Goal: Task Accomplishment & Management: Manage account settings

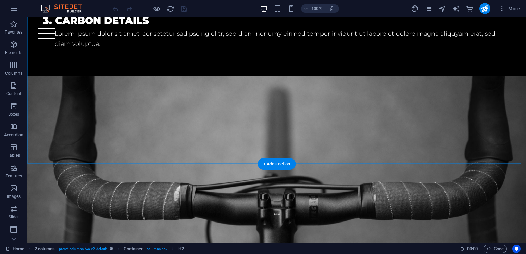
scroll to position [743, 0]
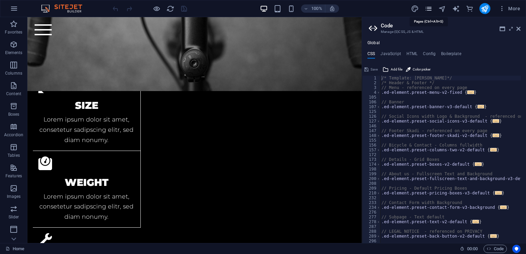
click at [425, 9] on icon "pages" at bounding box center [428, 9] width 8 height 8
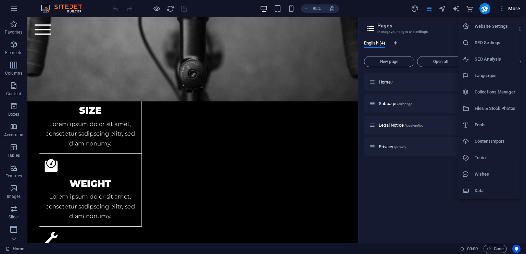
click at [491, 42] on h6 "SEO Settings" at bounding box center [494, 43] width 41 height 8
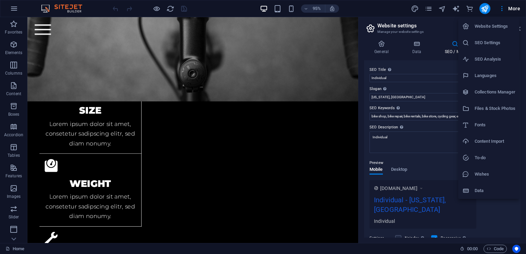
click at [507, 23] on h6 "Website Settings" at bounding box center [494, 26] width 41 height 8
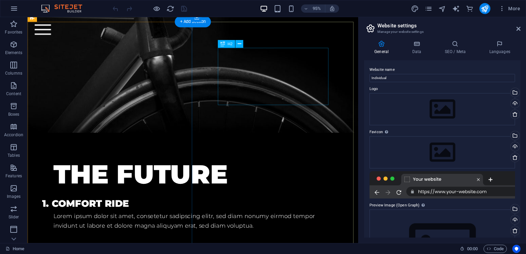
scroll to position [163, 0]
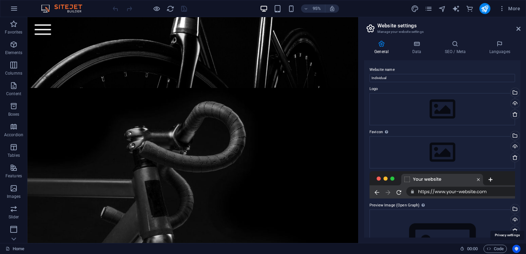
click at [515, 248] on icon "Usercentrics" at bounding box center [516, 248] width 5 height 5
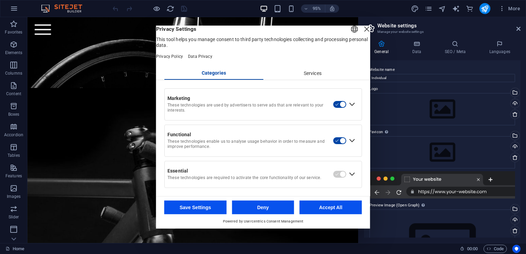
click at [362, 34] on div "Close Layer" at bounding box center [367, 29] width 10 height 10
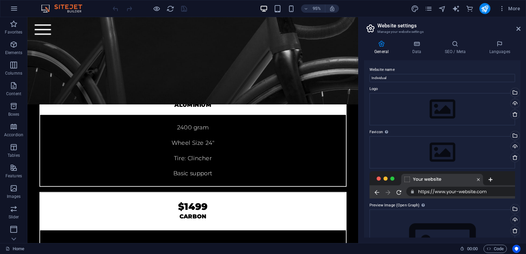
scroll to position [2437, 0]
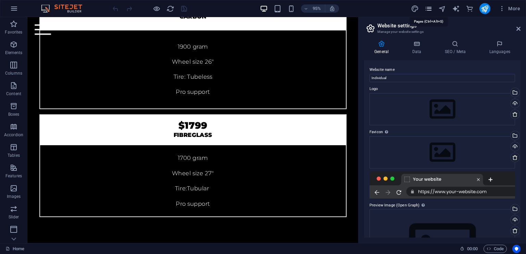
click at [431, 7] on icon "pages" at bounding box center [428, 9] width 8 height 8
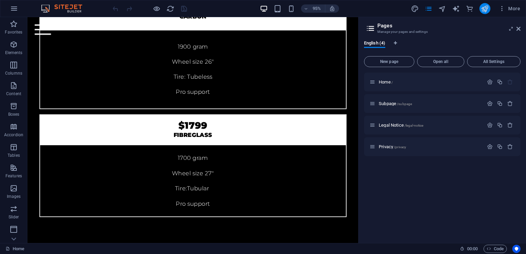
click at [336, 5] on button "publish" at bounding box center [174, 35] width 323 height 350
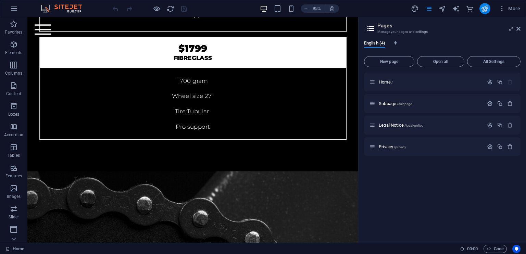
scroll to position [2149, 0]
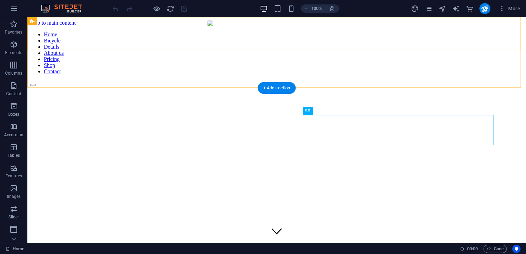
scroll to position [155, 0]
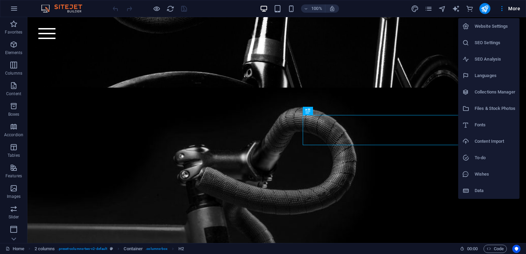
click at [493, 21] on li "Website Settings" at bounding box center [488, 26] width 61 height 16
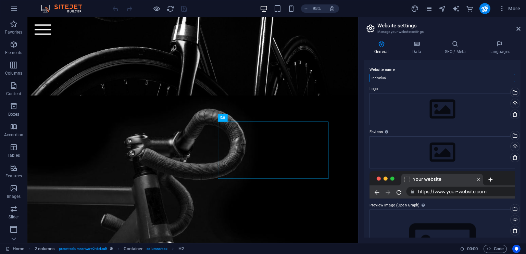
click at [425, 79] on input "Individual" at bounding box center [441, 78] width 145 height 8
type input "I"
type input "TrinetraAerospace"
click at [515, 101] on div "Upload" at bounding box center [514, 104] width 10 height 10
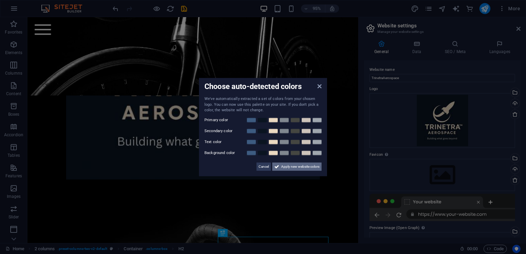
click at [307, 165] on span "Apply new website colors" at bounding box center [300, 166] width 38 height 8
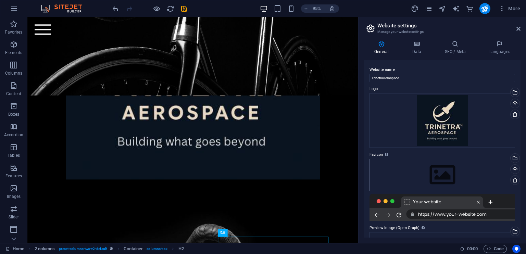
scroll to position [78, 0]
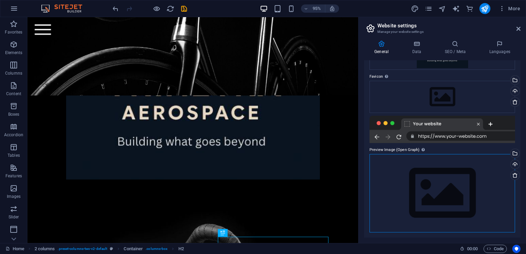
click at [403, 174] on div "Drag files here, click to choose files or select files from Files or our free s…" at bounding box center [441, 193] width 145 height 78
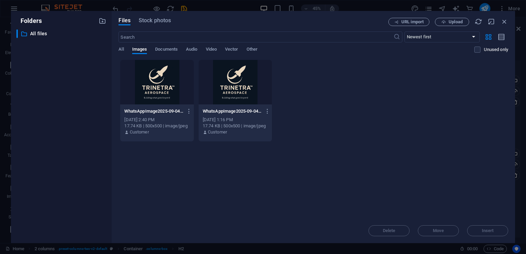
click at [238, 106] on div "WhatsAppImage2025-09-04at16.20.46_f9457736-xKxiH_Ky_mv--ONA9o4TfQ.jpg WhatsAppI…" at bounding box center [235, 111] width 65 height 11
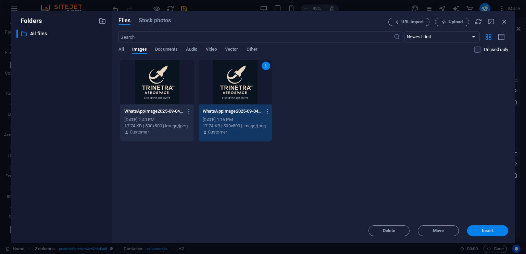
click at [502, 234] on button "Insert" at bounding box center [487, 230] width 41 height 11
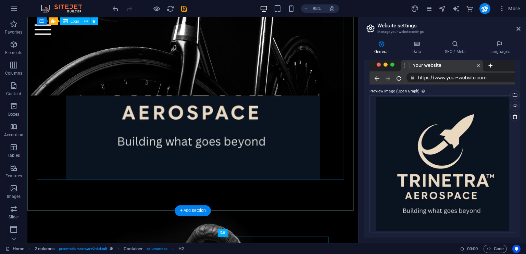
scroll to position [0, 0]
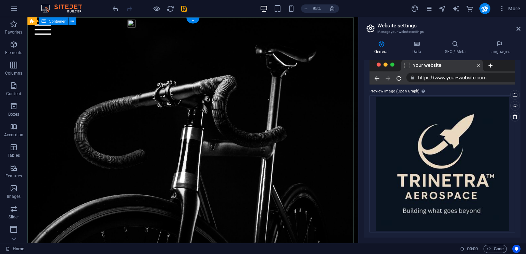
click at [241, 48] on div at bounding box center [201, 196] width 348 height 359
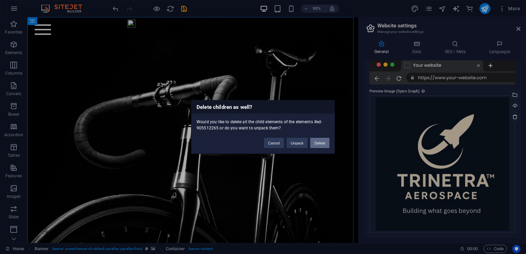
click at [318, 145] on button "Delete" at bounding box center [319, 143] width 19 height 10
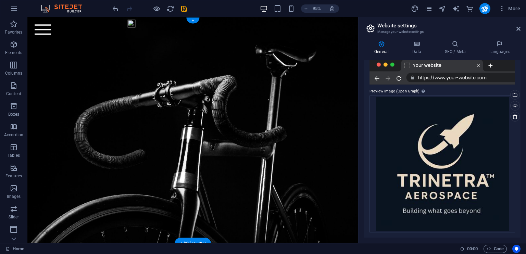
click at [261, 146] on figure at bounding box center [201, 136] width 348 height 238
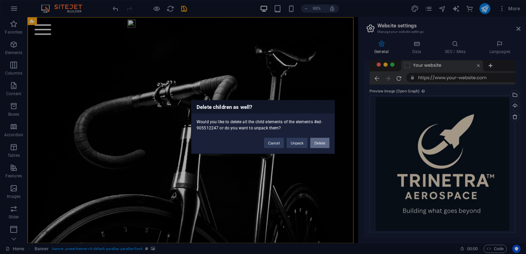
click at [313, 142] on button "Delete" at bounding box center [319, 143] width 19 height 10
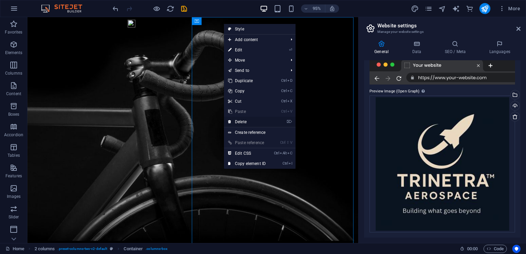
click at [254, 121] on link "⌦ Delete" at bounding box center [247, 122] width 46 height 10
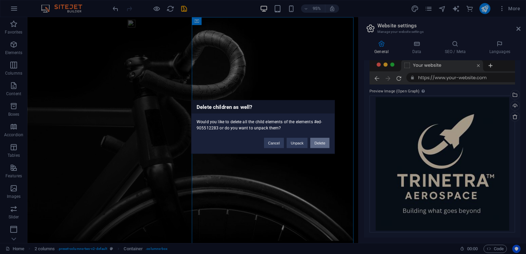
click at [321, 139] on button "Delete" at bounding box center [319, 143] width 19 height 10
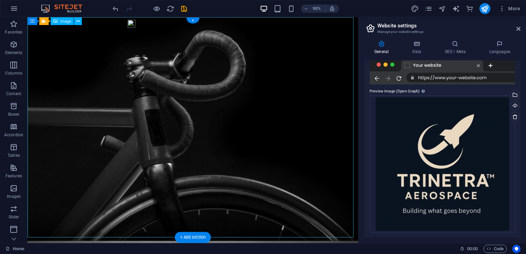
click at [242, 47] on figure at bounding box center [201, 134] width 348 height 235
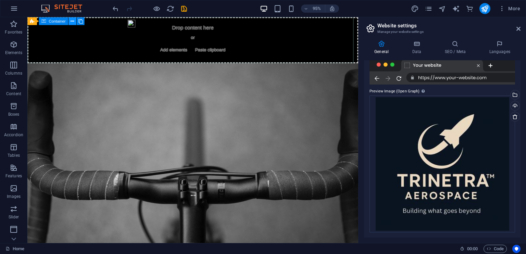
click at [73, 21] on icon at bounding box center [72, 20] width 3 height 7
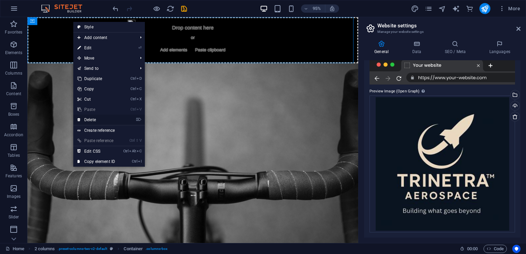
click at [95, 119] on link "⌦ Delete" at bounding box center [96, 120] width 46 height 10
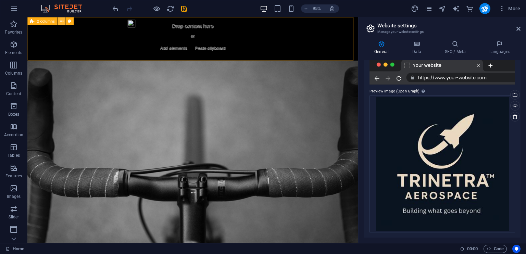
click at [0, 0] on icon at bounding box center [0, 0] width 0 height 0
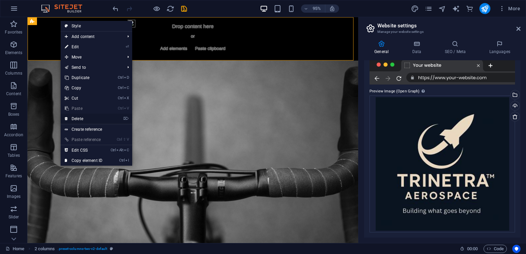
click at [96, 119] on link "⌦ Delete" at bounding box center [84, 119] width 46 height 10
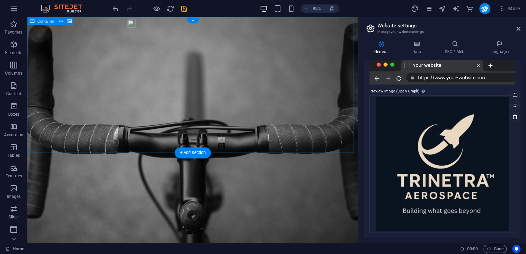
click at [65, 62] on div "Drop content here or Add elements Paste clipboard" at bounding box center [201, 74] width 323 height 49
click at [60, 21] on icon at bounding box center [60, 20] width 3 height 7
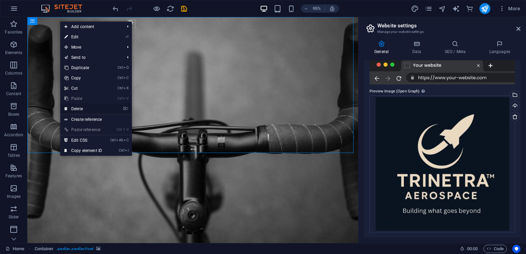
click at [87, 108] on link "⌦ Delete" at bounding box center [83, 109] width 46 height 10
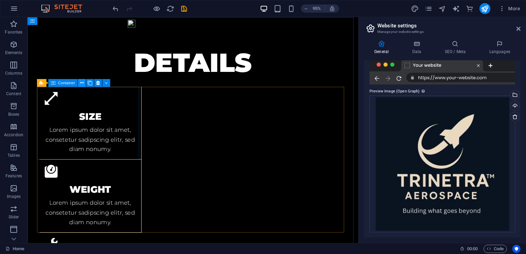
click at [81, 85] on icon at bounding box center [81, 82] width 3 height 7
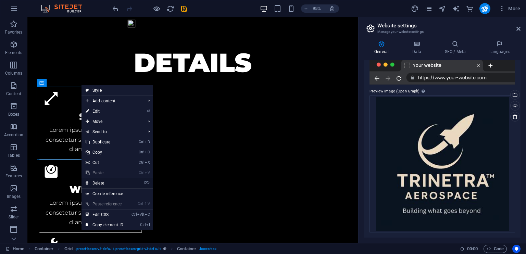
click at [110, 184] on link "⌦ Delete" at bounding box center [104, 183] width 46 height 10
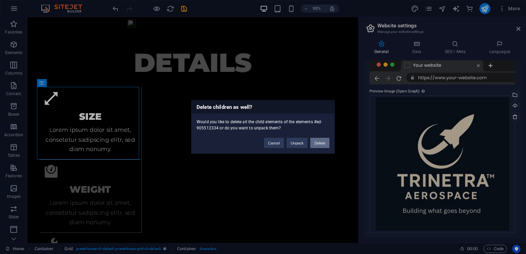
click at [315, 139] on button "Delete" at bounding box center [319, 143] width 19 height 10
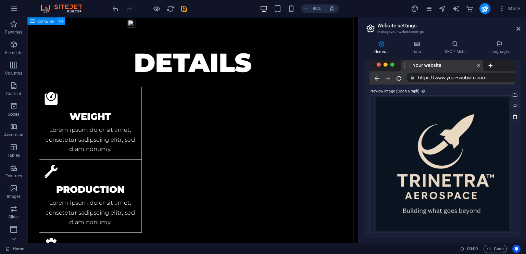
click at [64, 22] on button at bounding box center [61, 21] width 8 height 8
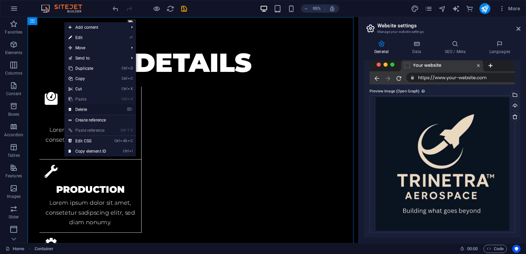
click at [96, 111] on link "⌦ Delete" at bounding box center [87, 109] width 46 height 10
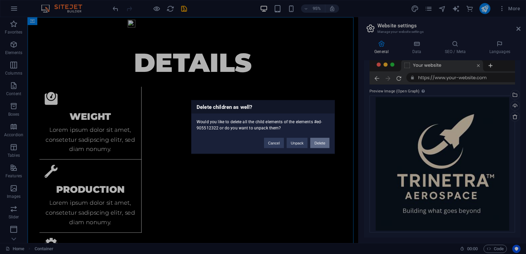
click at [325, 142] on button "Delete" at bounding box center [319, 143] width 19 height 10
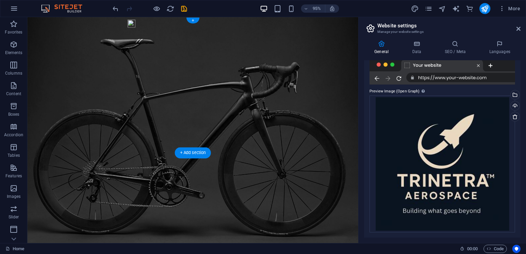
click at [169, 107] on figure at bounding box center [201, 136] width 348 height 238
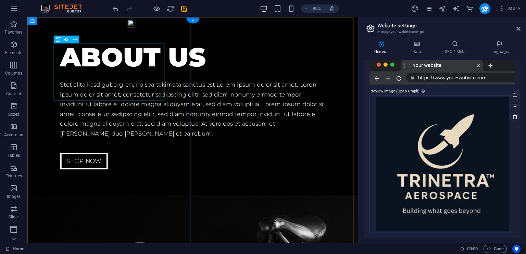
click at [109, 68] on div "About us" at bounding box center [201, 59] width 279 height 30
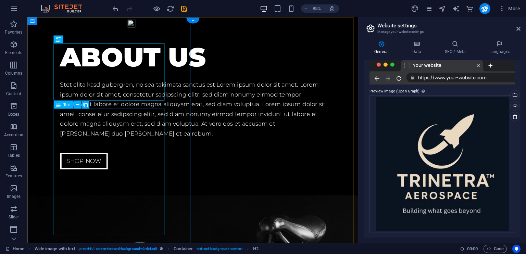
click at [94, 144] on div "Stet clita kasd gubergren, no sea takimata sanctus est Lorem ipsum dolor sit am…" at bounding box center [201, 113] width 279 height 61
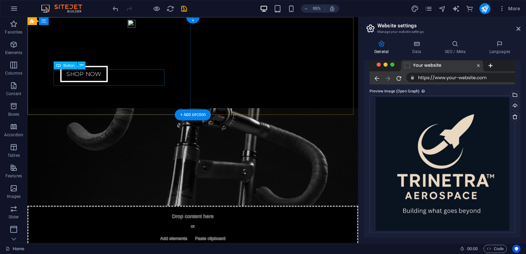
click at [76, 79] on div "Shop now" at bounding box center [201, 76] width 279 height 17
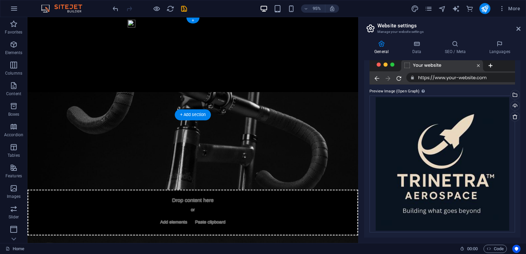
click at [252, 96] on figure at bounding box center [201, 147] width 348 height 103
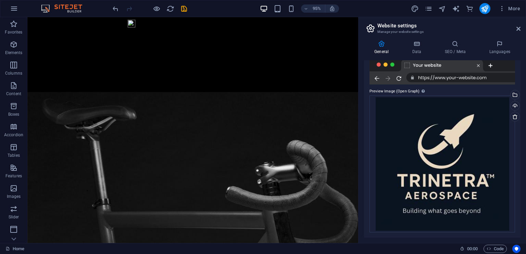
click at [252, 103] on figure at bounding box center [201, 215] width 348 height 238
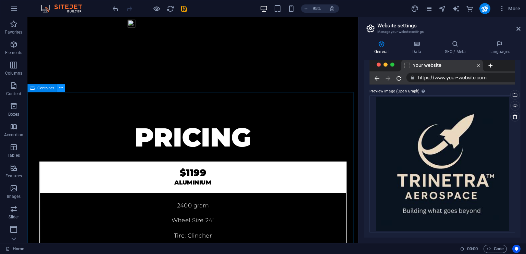
click at [63, 90] on button at bounding box center [61, 88] width 8 height 8
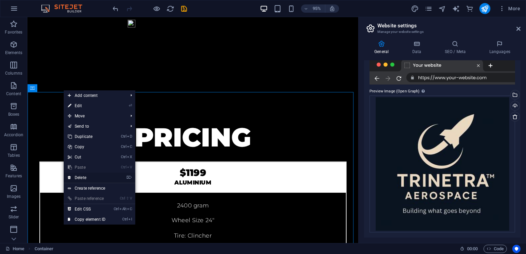
click at [85, 175] on link "⌦ Delete" at bounding box center [87, 177] width 46 height 10
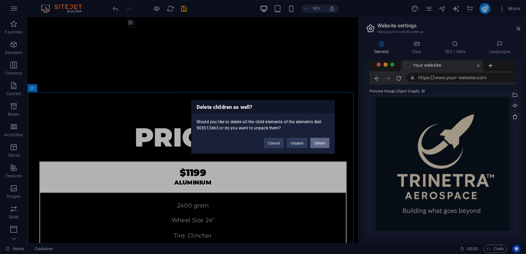
click at [315, 142] on button "Delete" at bounding box center [319, 143] width 19 height 10
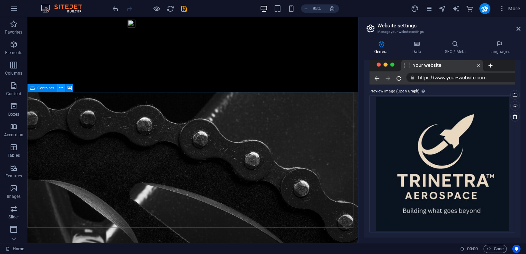
click at [61, 90] on icon at bounding box center [60, 88] width 3 height 7
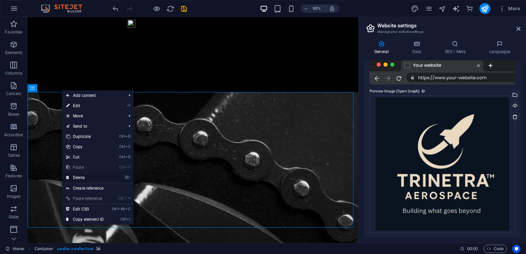
click at [85, 180] on link "⌦ Delete" at bounding box center [85, 177] width 46 height 10
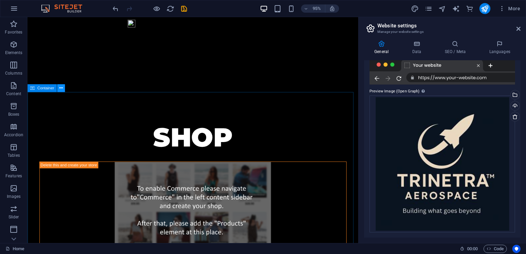
click at [60, 89] on icon at bounding box center [60, 88] width 3 height 7
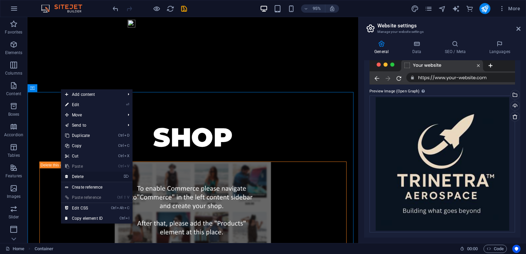
click at [97, 177] on link "⌦ Delete" at bounding box center [84, 176] width 46 height 10
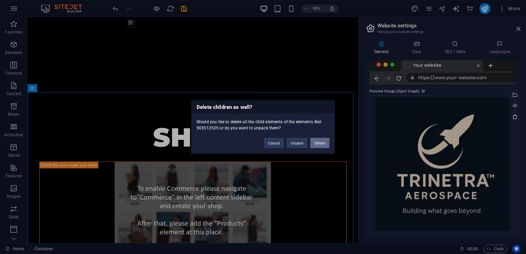
click at [315, 139] on button "Delete" at bounding box center [319, 143] width 19 height 10
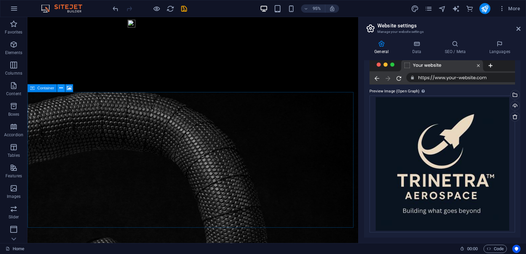
click at [60, 88] on icon at bounding box center [60, 88] width 3 height 7
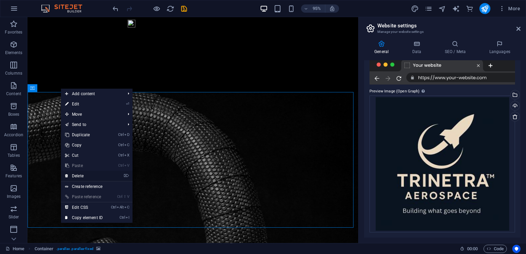
click at [84, 175] on link "⌦ Delete" at bounding box center [84, 176] width 46 height 10
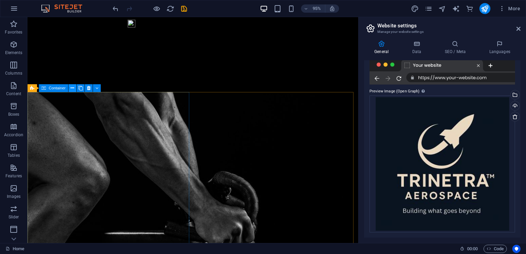
click at [72, 87] on icon at bounding box center [72, 88] width 3 height 7
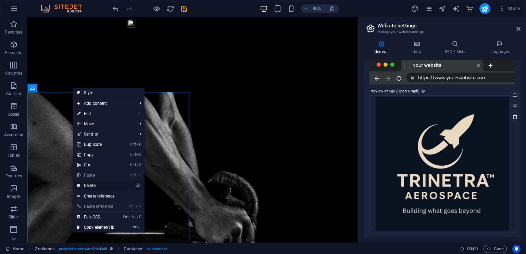
click at [106, 185] on link "⌦ Delete" at bounding box center [96, 185] width 46 height 10
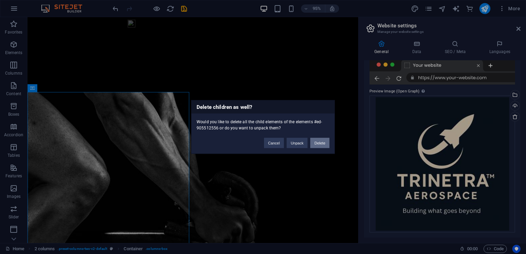
click at [318, 143] on button "Delete" at bounding box center [319, 143] width 19 height 10
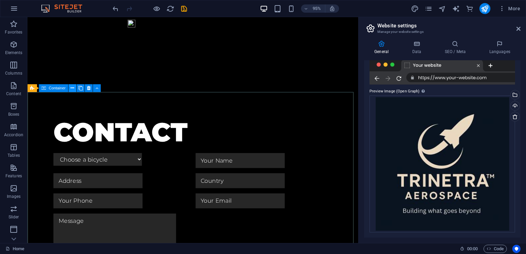
click at [72, 89] on icon at bounding box center [72, 88] width 3 height 7
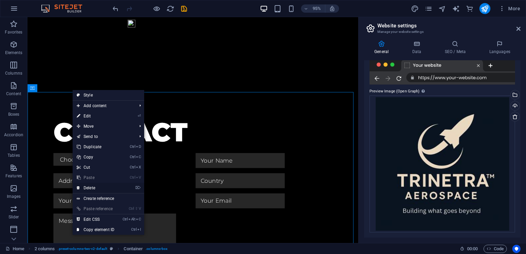
click at [118, 190] on link "⌦ Delete" at bounding box center [96, 188] width 46 height 10
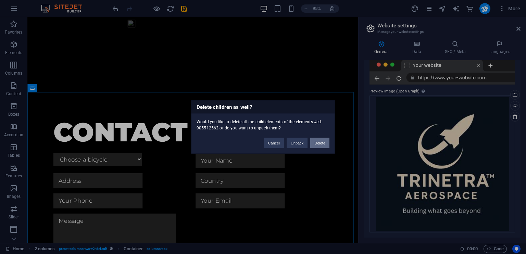
click at [318, 144] on button "Delete" at bounding box center [319, 143] width 19 height 10
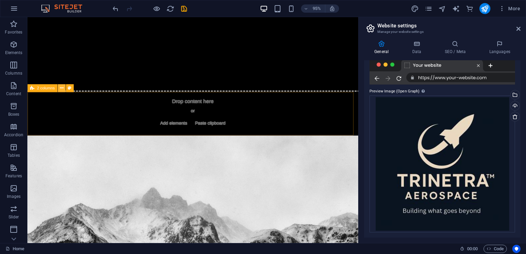
click at [61, 90] on icon at bounding box center [61, 88] width 3 height 7
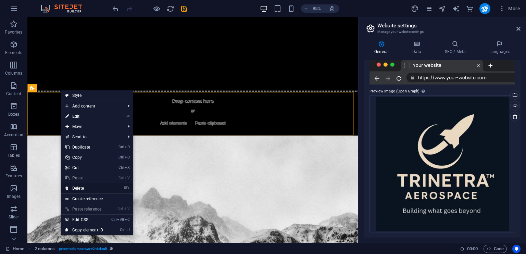
click at [121, 189] on li "⌦ Delete" at bounding box center [97, 188] width 72 height 11
click at [79, 188] on link "⌦ Delete" at bounding box center [84, 188] width 46 height 10
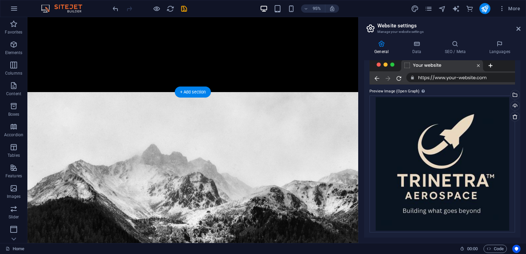
click at [119, 126] on figure at bounding box center [201, 193] width 348 height 195
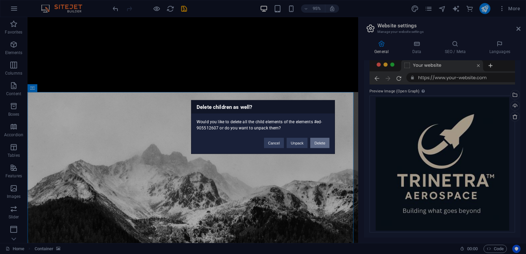
click at [312, 139] on button "Delete" at bounding box center [319, 143] width 19 height 10
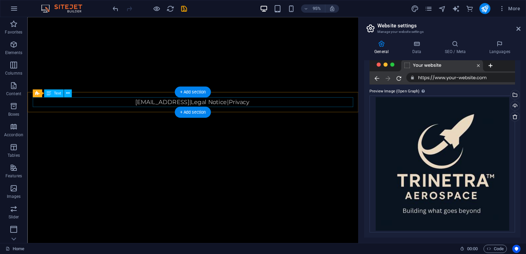
click at [258, 108] on div "a6f32cd21fbc5c52c1d6fa483a89c3@cpanel.local | Legal Notice | Privacy" at bounding box center [201, 106] width 337 height 10
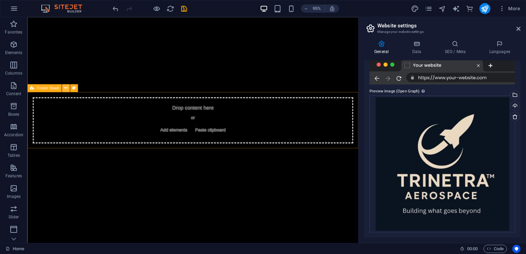
click at [63, 91] on button at bounding box center [66, 88] width 8 height 8
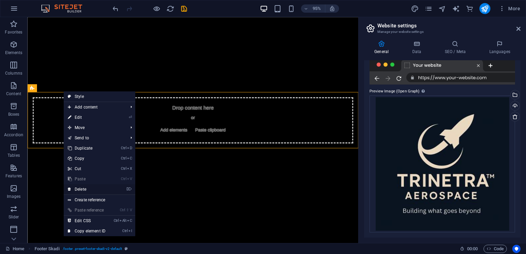
click at [90, 184] on link "⌦ Delete" at bounding box center [87, 189] width 46 height 10
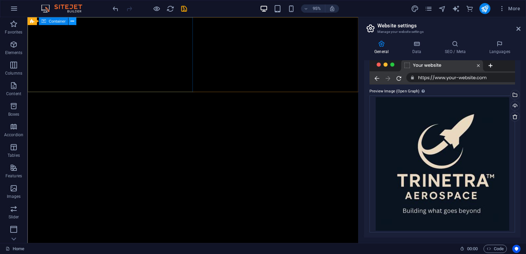
click at [71, 24] on icon at bounding box center [72, 20] width 3 height 7
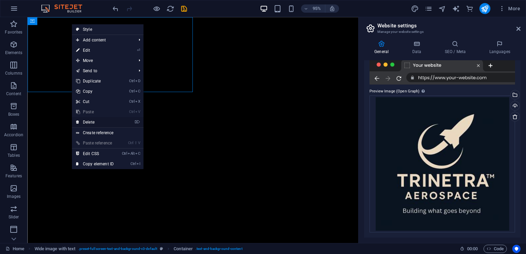
click at [107, 121] on link "⌦ Delete" at bounding box center [95, 122] width 46 height 10
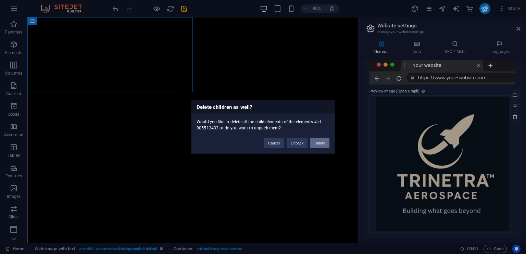
click at [319, 143] on button "Delete" at bounding box center [319, 143] width 19 height 10
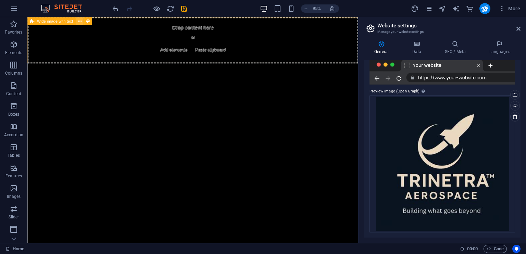
click at [77, 19] on button at bounding box center [80, 21] width 8 height 8
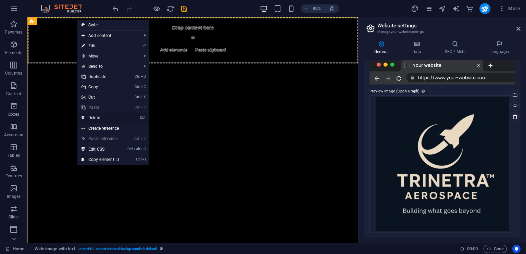
click at [122, 120] on link "⌦ Delete" at bounding box center [100, 118] width 46 height 10
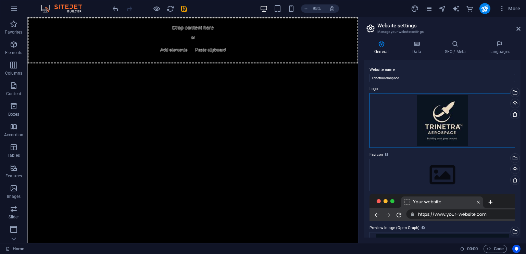
click at [463, 116] on div "Drag files here, click to choose files or select files from Files or our free s…" at bounding box center [441, 120] width 145 height 55
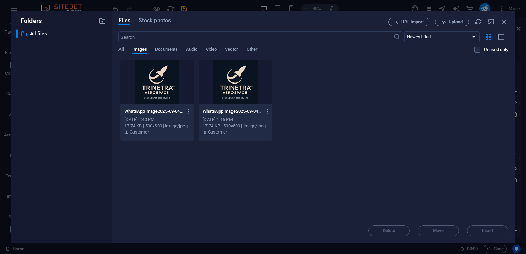
click at [244, 91] on div at bounding box center [235, 82] width 73 height 44
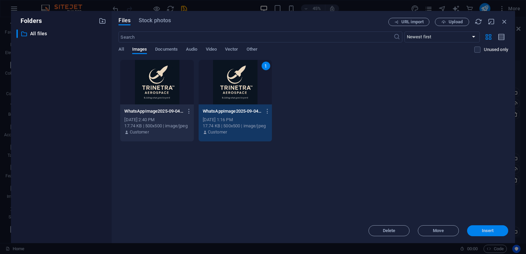
click at [491, 234] on button "Insert" at bounding box center [487, 230] width 41 height 11
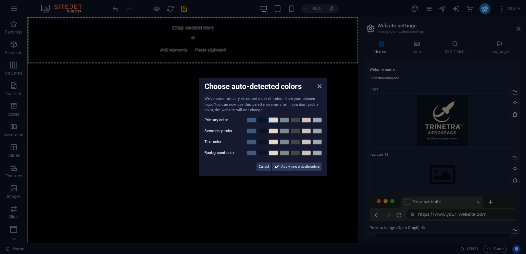
click at [275, 121] on link at bounding box center [273, 119] width 10 height 5
click at [297, 165] on span "Apply new website colors" at bounding box center [300, 166] width 38 height 8
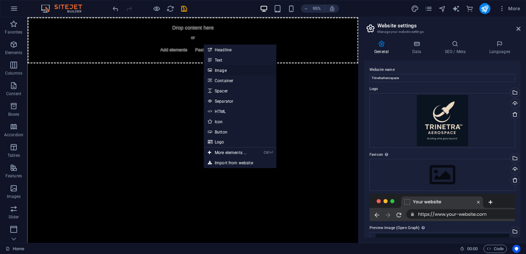
click at [219, 68] on link "Image" at bounding box center [240, 70] width 73 height 10
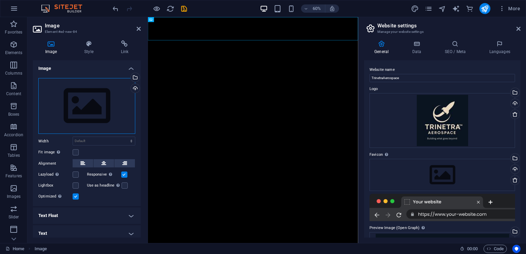
click at [92, 114] on div "Drag files here, click to choose files or select files from Files or our free s…" at bounding box center [86, 106] width 97 height 56
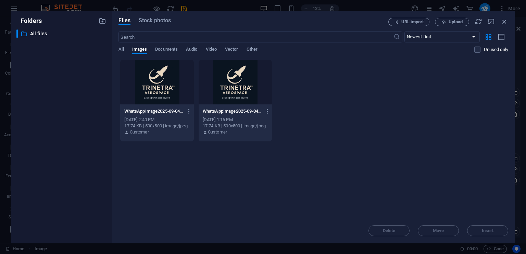
click at [272, 91] on div "WhatsAppImage2025-09-04at16.20.46_f9457736-qQDb8RoU-mdskONw-jcIQQ.jpg WhatsAppI…" at bounding box center [312, 101] width 389 height 82
click at [259, 91] on div at bounding box center [235, 82] width 73 height 44
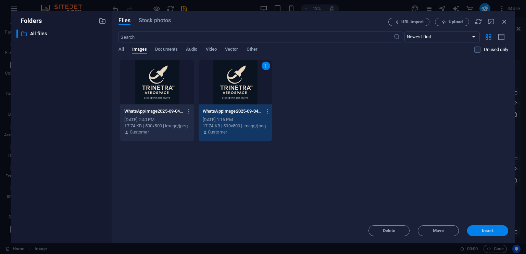
click at [489, 233] on span "Insert" at bounding box center [488, 231] width 12 height 4
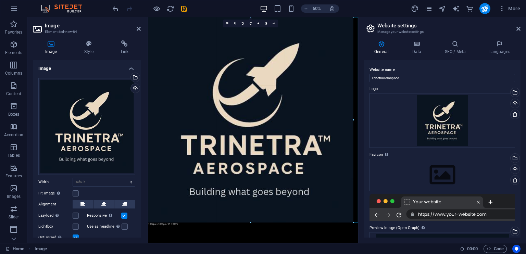
drag, startPoint x: 199, startPoint y: 68, endPoint x: 458, endPoint y: 250, distance: 316.3
type input "1000"
select select "px"
drag, startPoint x: 354, startPoint y: 222, endPoint x: 360, endPoint y: 229, distance: 9.4
click at [360, 229] on div "Home Favorites Elements Columns Content Boxes Accordion Tables Features Images …" at bounding box center [263, 130] width 526 height 226
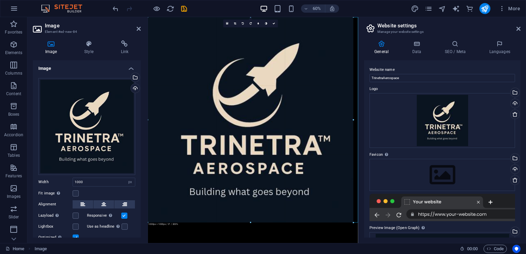
drag, startPoint x: 352, startPoint y: 118, endPoint x: 360, endPoint y: 120, distance: 8.1
click at [360, 120] on div "Home Favorites Elements Columns Content Boxes Accordion Tables Features Images …" at bounding box center [263, 130] width 526 height 226
click at [339, 254] on html "Skip to main content" at bounding box center [323, 188] width 350 height 342
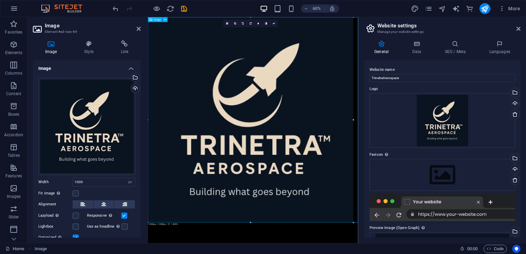
drag, startPoint x: 500, startPoint y: 239, endPoint x: 470, endPoint y: 337, distance: 103.3
drag, startPoint x: 353, startPoint y: 222, endPoint x: 362, endPoint y: 216, distance: 11.3
click at [362, 216] on div "Home Favorites Elements Columns Content Boxes Accordion Tables Features Images …" at bounding box center [263, 130] width 526 height 226
click at [464, 254] on html "Skip to main content" at bounding box center [323, 188] width 350 height 342
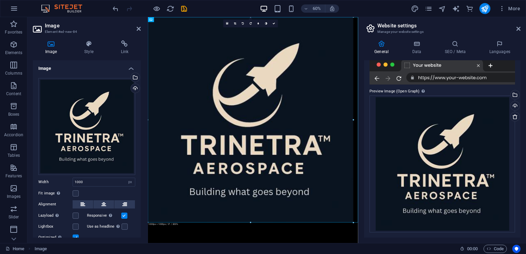
scroll to position [43, 0]
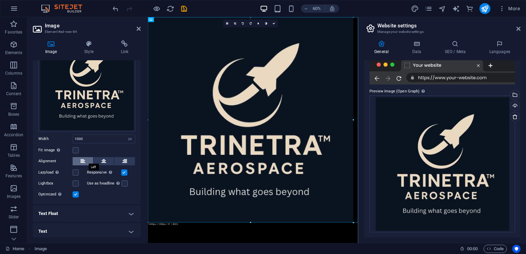
click at [88, 161] on button at bounding box center [83, 161] width 21 height 8
click at [102, 161] on icon at bounding box center [103, 161] width 5 height 8
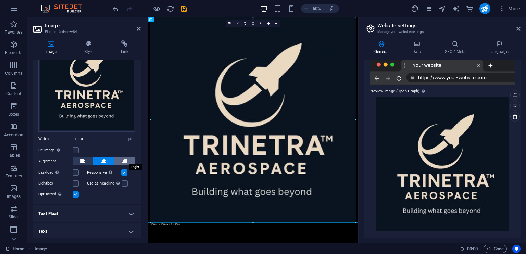
click at [118, 160] on button at bounding box center [124, 161] width 21 height 8
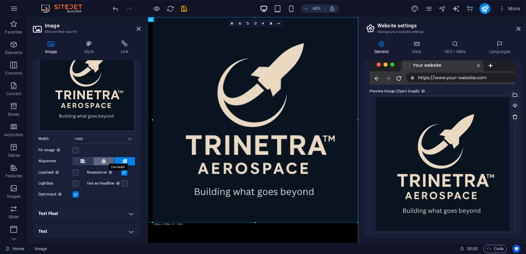
click at [105, 159] on icon at bounding box center [103, 161] width 5 height 8
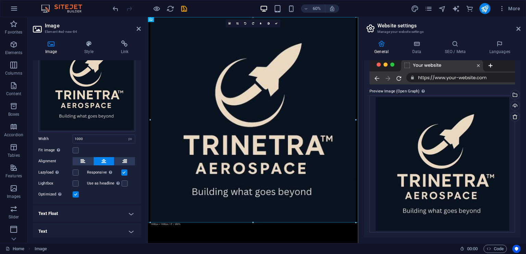
click at [172, 254] on html "Skip to main content" at bounding box center [323, 188] width 350 height 342
click at [115, 225] on h4 "Text" at bounding box center [87, 231] width 108 height 16
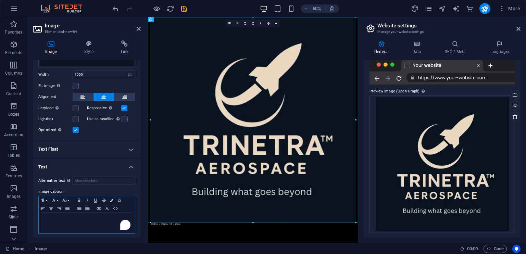
click at [100, 218] on p "To enrich screen reader interactions, please activate Accessibility in Grammarl…" at bounding box center [86, 219] width 89 height 6
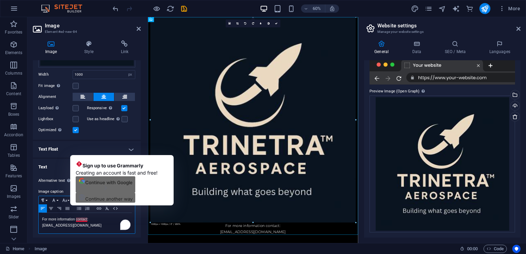
click at [85, 218] on p "For more information contact:" at bounding box center [86, 219] width 89 height 6
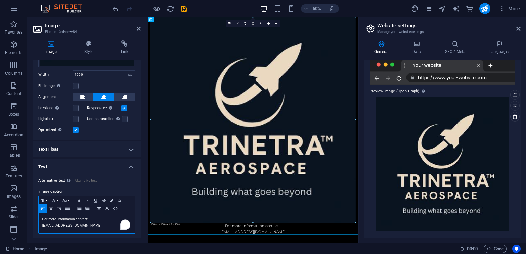
click at [93, 218] on p "For more information contact :" at bounding box center [86, 219] width 89 height 6
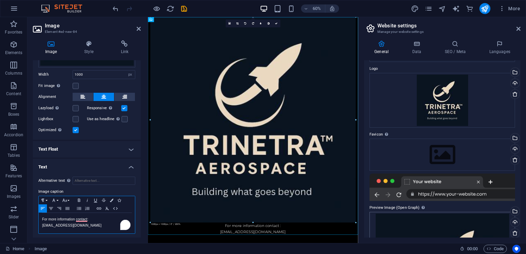
scroll to position [0, 0]
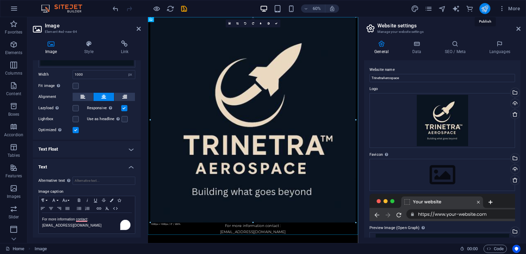
click at [487, 12] on icon "publish" at bounding box center [485, 9] width 8 height 8
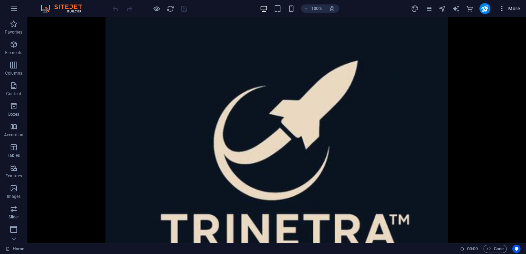
click at [509, 8] on span "More" at bounding box center [509, 8] width 22 height 7
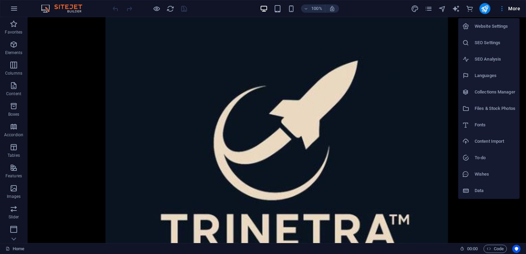
click at [497, 26] on h6 "Website Settings" at bounding box center [494, 26] width 41 height 8
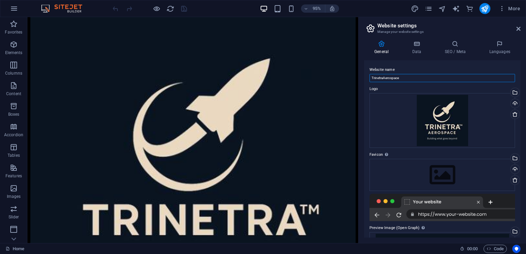
click at [416, 75] on input "TrinetraAerospace" at bounding box center [441, 78] width 145 height 8
click at [414, 50] on h4 "Data" at bounding box center [417, 47] width 33 height 14
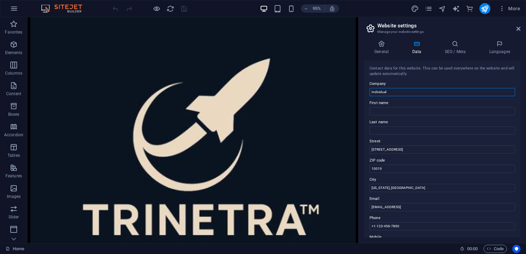
click at [411, 92] on input "Individual" at bounding box center [441, 92] width 145 height 8
type input "I"
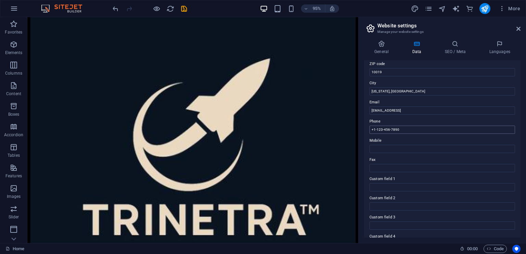
scroll to position [96, 0]
type input "Trinetra Aerospace"
drag, startPoint x: 402, startPoint y: 91, endPoint x: 369, endPoint y: 92, distance: 32.5
click at [369, 92] on input "[US_STATE], [GEOGRAPHIC_DATA]" at bounding box center [441, 92] width 145 height 8
drag, startPoint x: 452, startPoint y: 112, endPoint x: 361, endPoint y: 124, distance: 91.9
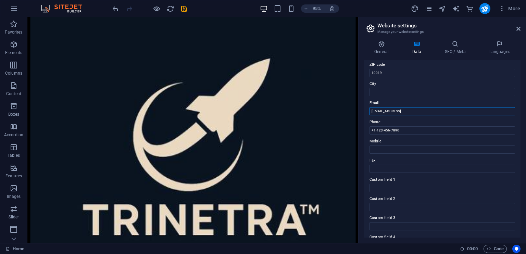
click at [361, 124] on div "General Data SEO / Meta Languages Website name TrinetraAerospace Logo Drag file…" at bounding box center [441, 139] width 167 height 208
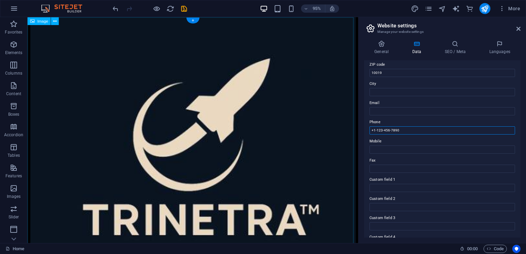
drag, startPoint x: 435, startPoint y: 144, endPoint x: 369, endPoint y: 139, distance: 66.9
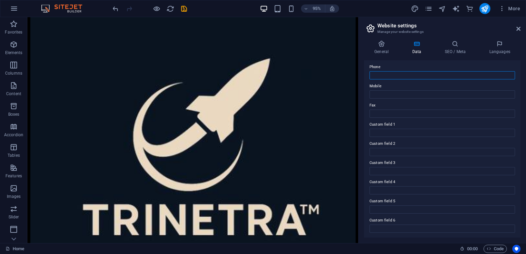
scroll to position [0, 0]
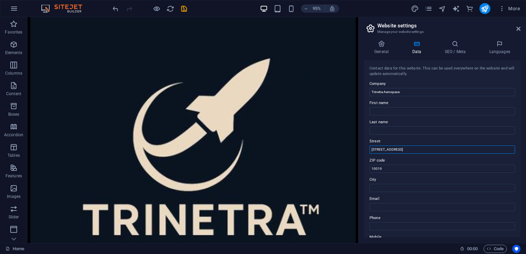
drag, startPoint x: 396, startPoint y: 151, endPoint x: 370, endPoint y: 151, distance: 26.4
click at [370, 151] on input "[STREET_ADDRESS]" at bounding box center [441, 149] width 145 height 8
drag, startPoint x: 386, startPoint y: 166, endPoint x: 369, endPoint y: 164, distance: 17.3
click at [369, 164] on div "ZIP code 10019" at bounding box center [441, 164] width 145 height 16
click at [453, 46] on icon at bounding box center [455, 43] width 42 height 7
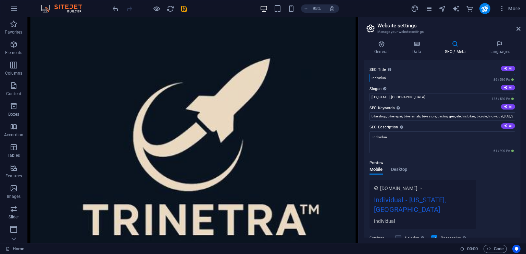
click at [425, 78] on input "Individual" at bounding box center [441, 78] width 145 height 8
type input "I"
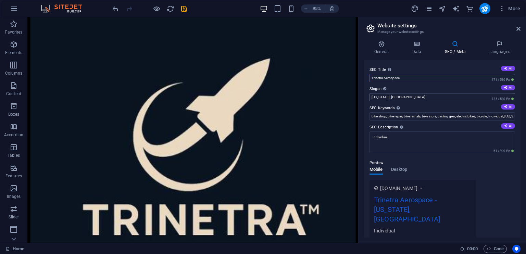
type input "Trinetra Aerospace"
click at [418, 98] on input "[US_STATE], [GEOGRAPHIC_DATA]" at bounding box center [441, 97] width 145 height 8
type input "N"
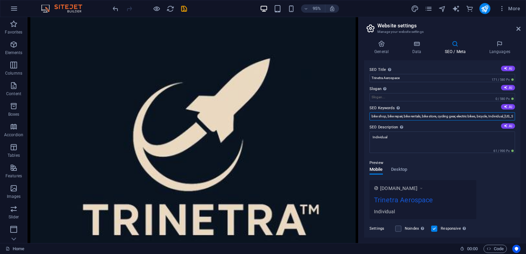
scroll to position [0, 18]
drag, startPoint x: 371, startPoint y: 117, endPoint x: 525, endPoint y: 116, distance: 154.4
click at [525, 116] on div "General Data SEO / Meta Languages Website name TrinetraAerospace Logo Drag file…" at bounding box center [441, 139] width 167 height 208
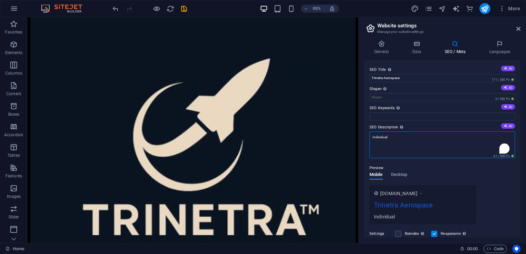
drag, startPoint x: 468, startPoint y: 143, endPoint x: 367, endPoint y: 136, distance: 101.5
click at [367, 136] on div "SEO Title The title of your website - make it something that stands out in sear…" at bounding box center [442, 148] width 156 height 177
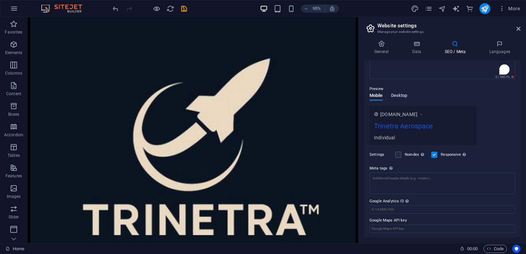
click at [400, 93] on span "Desktop" at bounding box center [399, 96] width 16 height 10
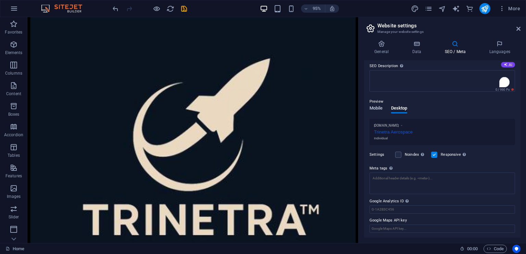
scroll to position [0, 0]
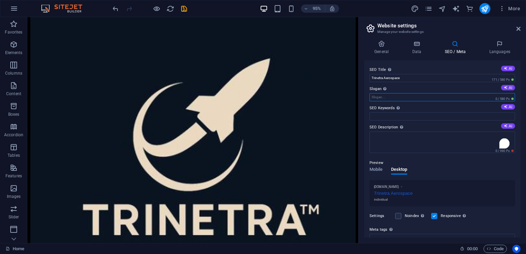
click at [383, 95] on input "Slogan The slogan of your website. AI" at bounding box center [441, 97] width 145 height 8
type input "S"
click at [399, 216] on label at bounding box center [398, 216] width 6 height 6
click at [0, 0] on input "Noindex Instruct search engines to exclude this website from search results." at bounding box center [0, 0] width 0 height 0
click at [399, 216] on label at bounding box center [398, 216] width 6 height 6
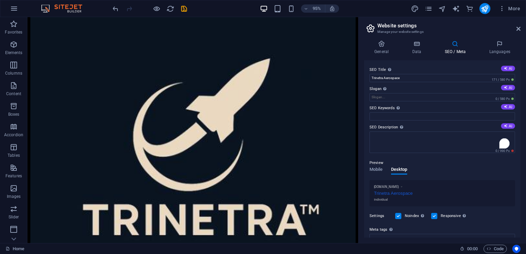
click at [0, 0] on input "Noindex Instruct search engines to exclude this website from search results." at bounding box center [0, 0] width 0 height 0
click at [399, 216] on label at bounding box center [398, 216] width 6 height 6
click at [0, 0] on input "Noindex Instruct search engines to exclude this website from search results." at bounding box center [0, 0] width 0 height 0
click at [399, 216] on label at bounding box center [398, 216] width 6 height 6
click at [0, 0] on input "Noindex Instruct search engines to exclude this website from search results." at bounding box center [0, 0] width 0 height 0
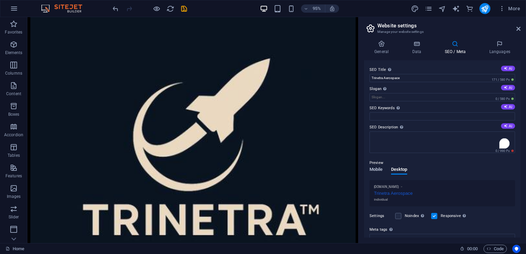
click at [375, 168] on span "Mobile" at bounding box center [375, 170] width 13 height 10
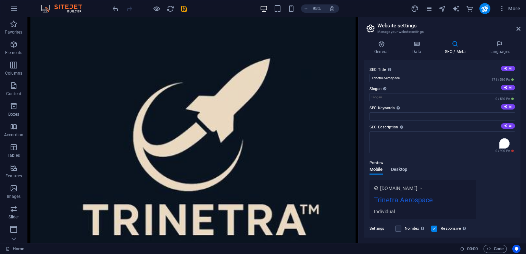
click at [394, 169] on span "Desktop" at bounding box center [399, 170] width 16 height 10
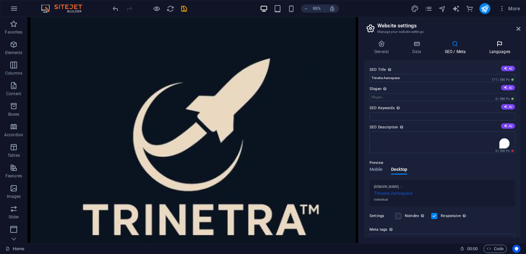
click at [502, 46] on icon at bounding box center [499, 43] width 42 height 7
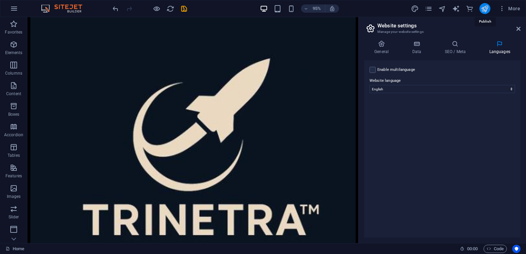
click at [487, 9] on icon "publish" at bounding box center [485, 9] width 8 height 8
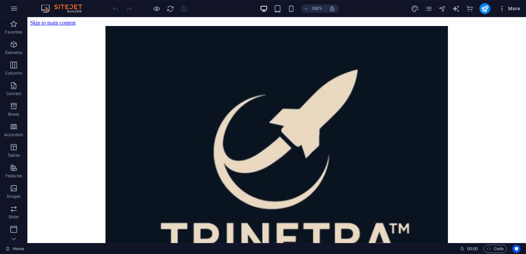
click at [510, 8] on span "More" at bounding box center [509, 8] width 22 height 7
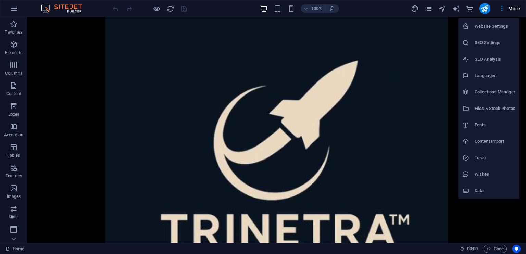
click at [487, 26] on h6 "Website Settings" at bounding box center [494, 26] width 41 height 8
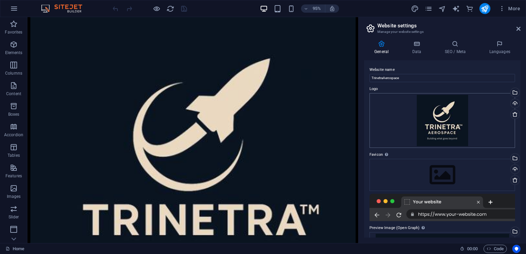
scroll to position [47, 0]
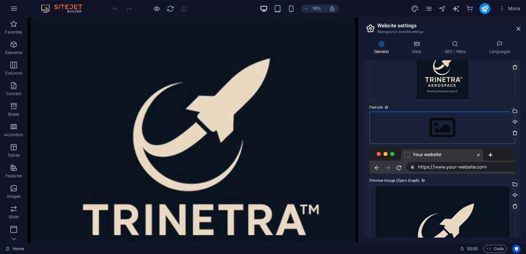
click at [487, 127] on div "Drag files here, click to choose files or select files from Files or our free s…" at bounding box center [441, 128] width 145 height 32
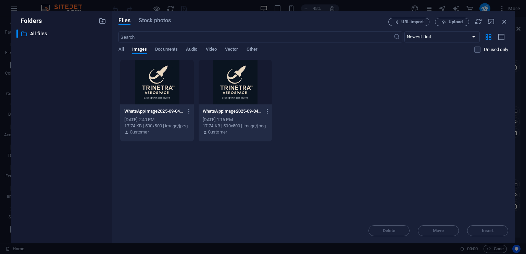
click at [238, 89] on div at bounding box center [235, 82] width 73 height 44
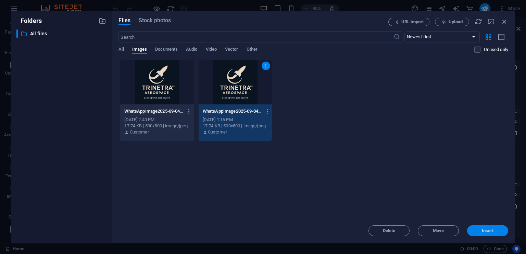
click at [496, 234] on button "Insert" at bounding box center [487, 230] width 41 height 11
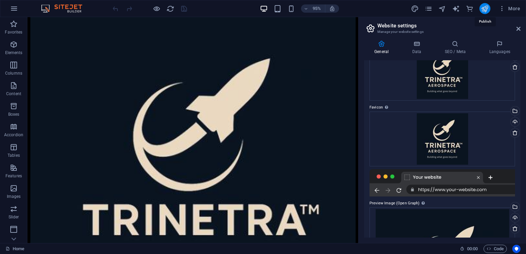
click at [485, 11] on icon "publish" at bounding box center [485, 9] width 8 height 8
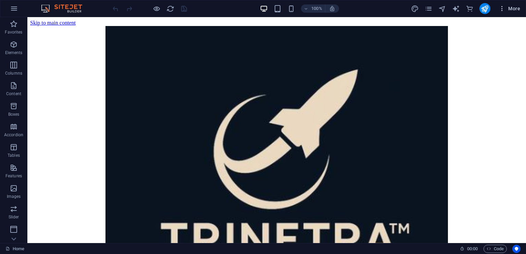
click at [508, 6] on span "More" at bounding box center [509, 8] width 22 height 7
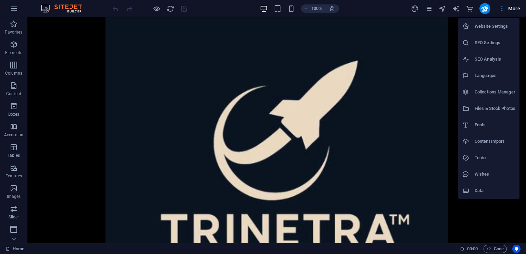
click at [485, 27] on h6 "Website Settings" at bounding box center [494, 26] width 41 height 8
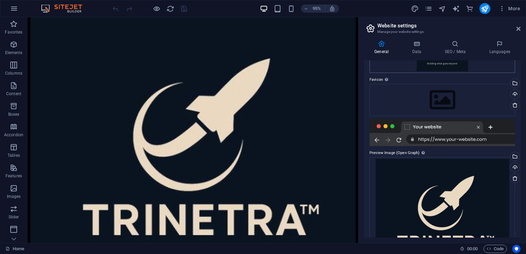
scroll to position [75, 0]
click at [492, 89] on div "Drag files here, click to choose files or select files from Files or our free s…" at bounding box center [441, 100] width 145 height 32
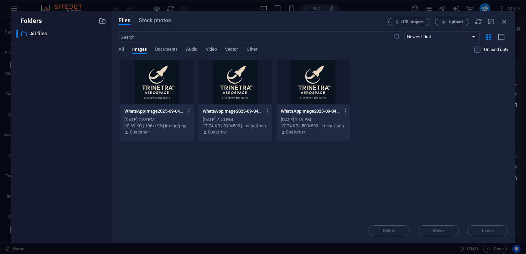
click at [173, 76] on div at bounding box center [156, 82] width 73 height 44
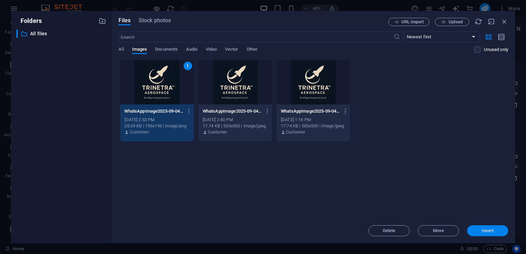
click at [489, 230] on span "Insert" at bounding box center [488, 231] width 12 height 4
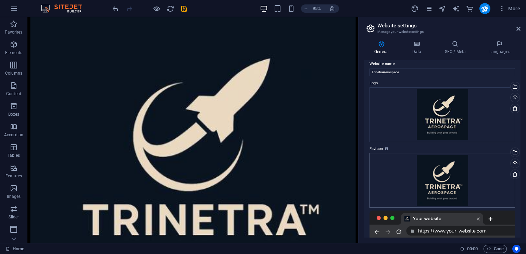
scroll to position [0, 0]
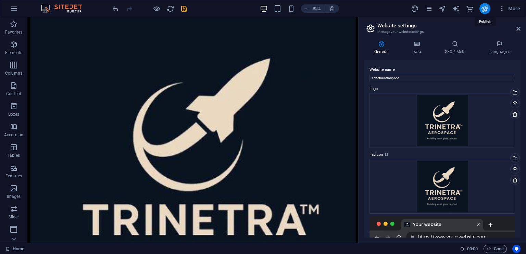
click at [484, 10] on icon "publish" at bounding box center [485, 9] width 8 height 8
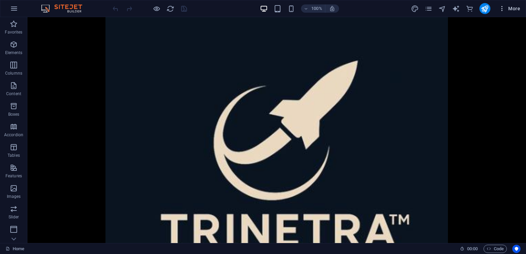
click at [515, 10] on span "More" at bounding box center [509, 8] width 22 height 7
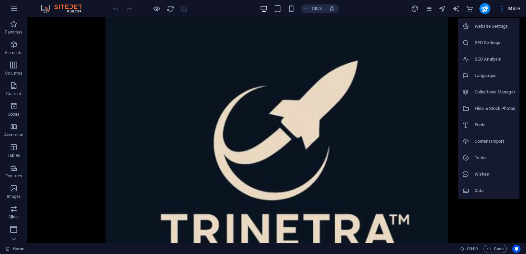
click at [498, 27] on h6 "Website Settings" at bounding box center [494, 26] width 41 height 8
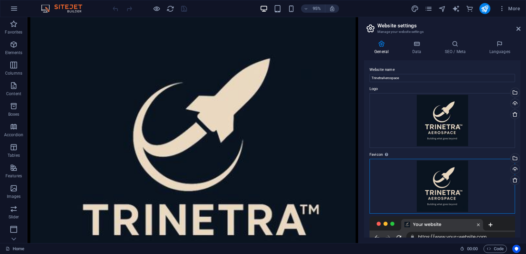
click at [449, 177] on div "Drag files here, click to choose files or select files from Files or our free s…" at bounding box center [441, 186] width 145 height 55
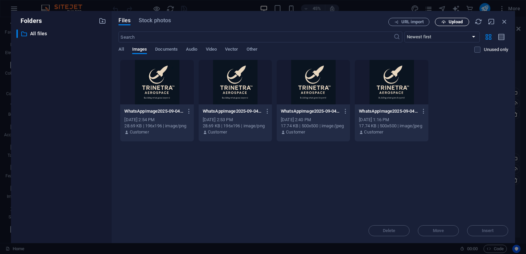
click at [449, 22] on span "Upload" at bounding box center [455, 22] width 14 height 4
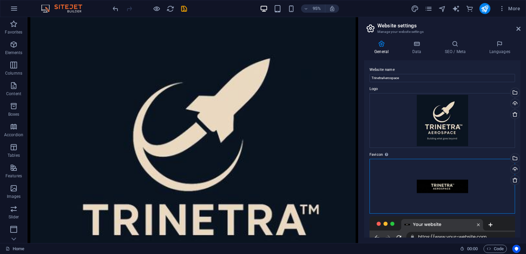
click at [450, 169] on div "Drag files here, click to choose files or select files from Files or our free s…" at bounding box center [441, 186] width 145 height 55
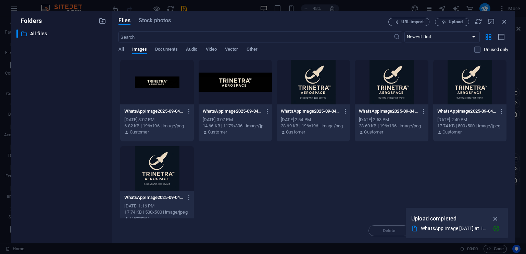
click at [174, 85] on div at bounding box center [156, 82] width 73 height 44
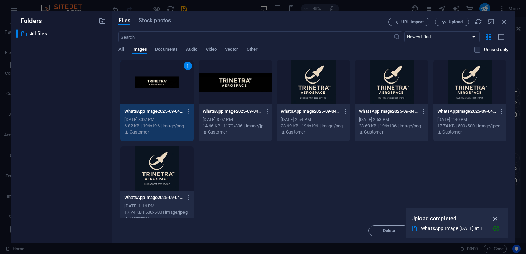
click at [498, 218] on icon "button" at bounding box center [495, 219] width 8 height 8
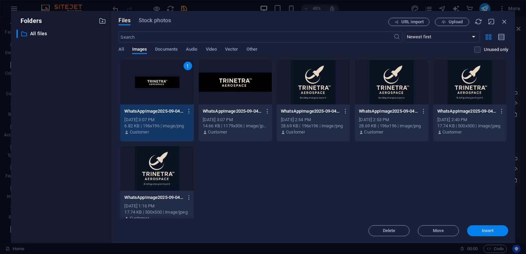
click at [491, 227] on button "Insert" at bounding box center [487, 230] width 41 height 11
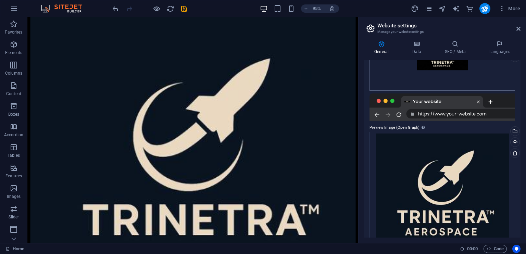
scroll to position [125, 0]
